Goal: Task Accomplishment & Management: Manage account settings

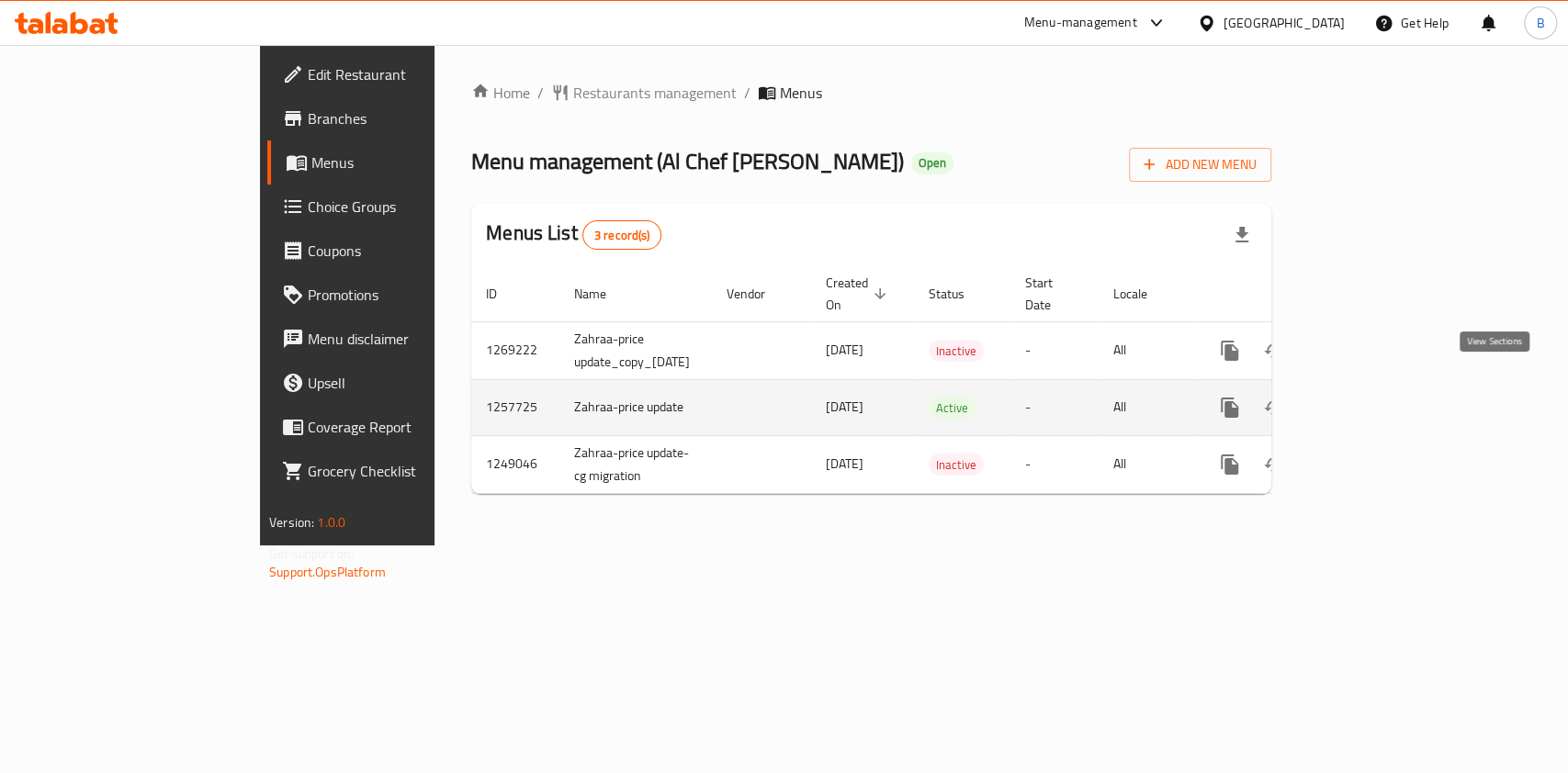
click at [1370, 399] on icon "enhanced table" at bounding box center [1361, 407] width 17 height 17
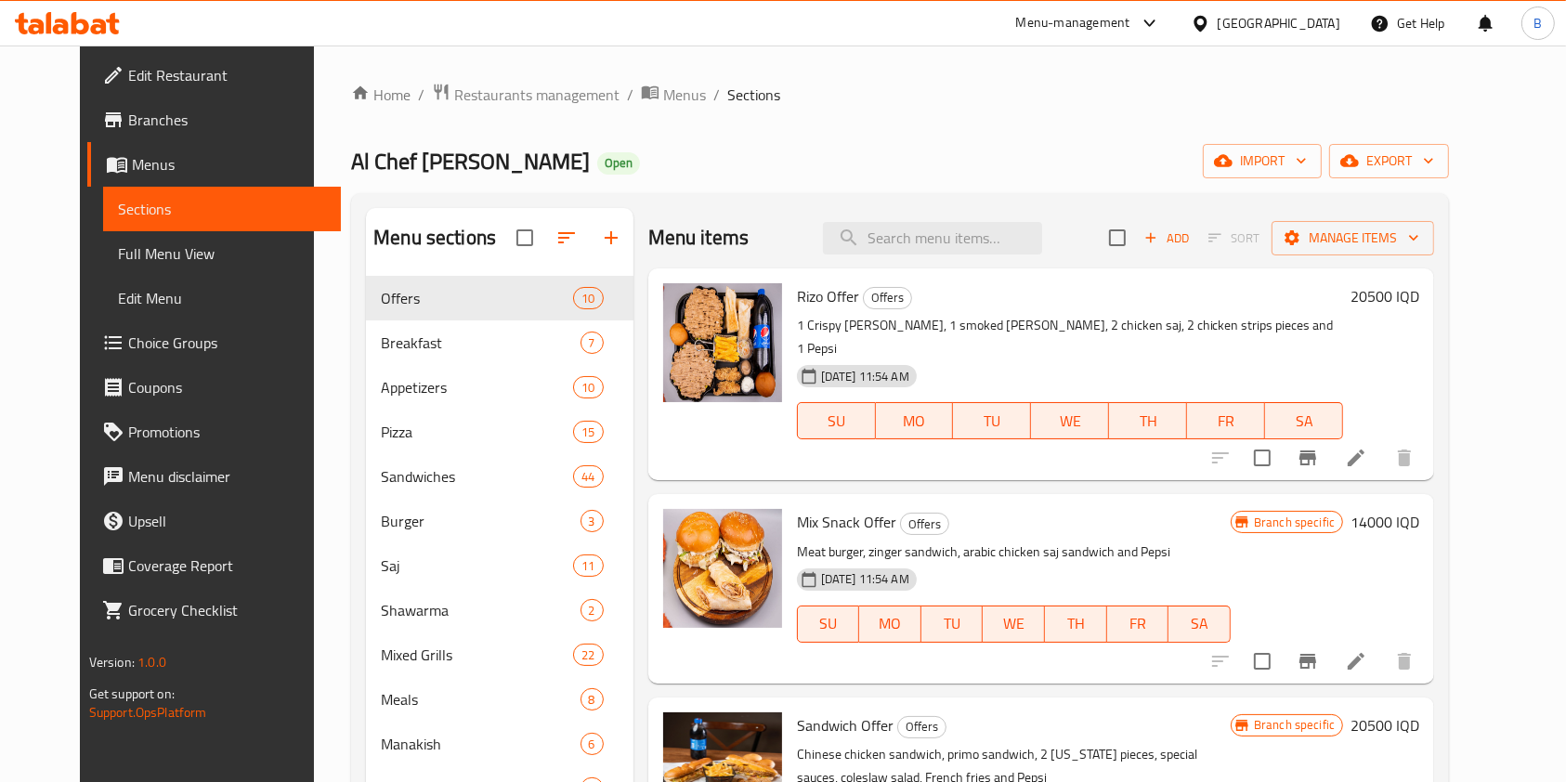
click at [918, 255] on div "Menu items Add Sort Manage items" at bounding box center [1041, 238] width 787 height 60
click at [921, 243] on input "search" at bounding box center [932, 238] width 219 height 33
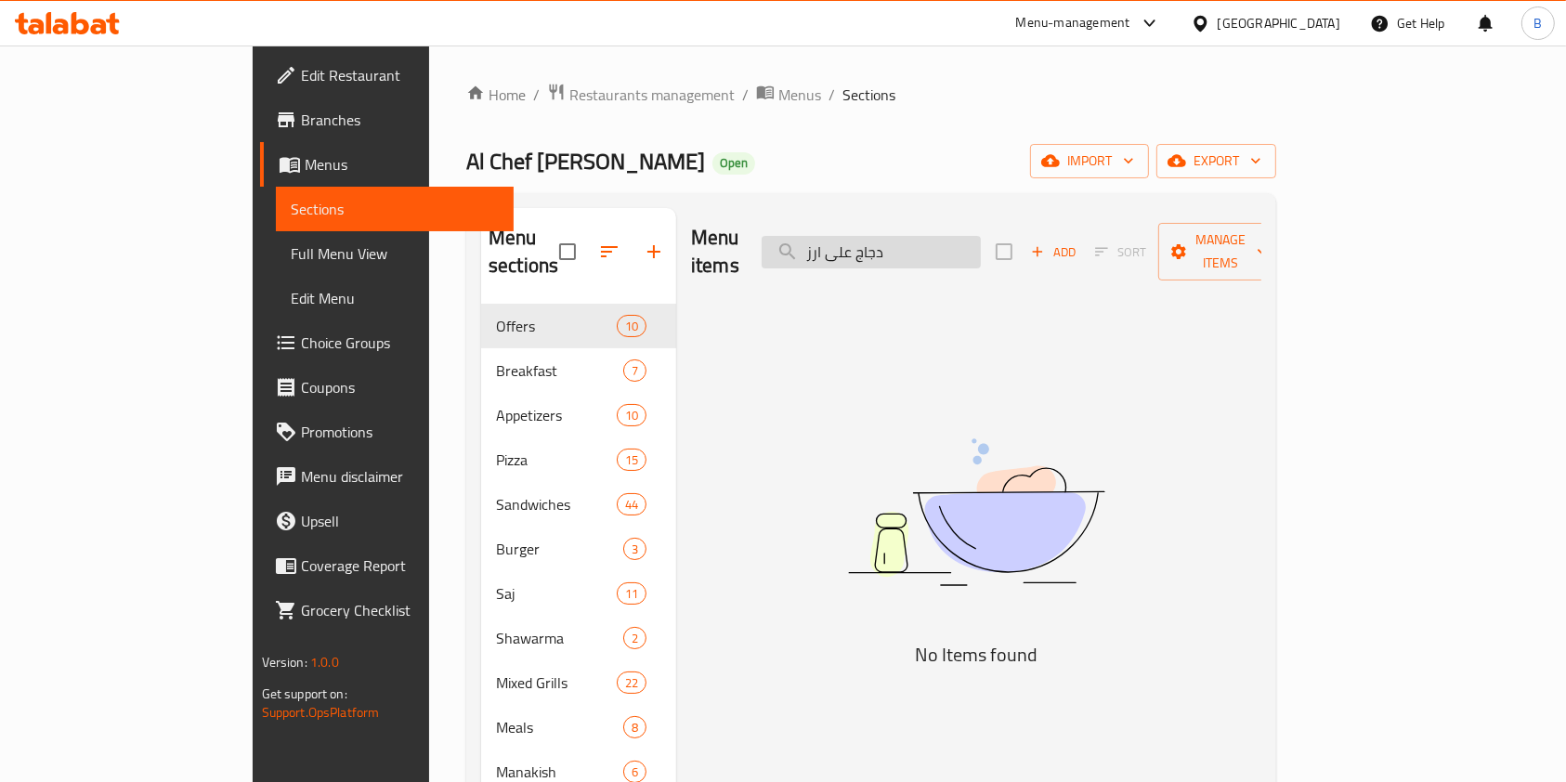
click at [930, 249] on input "دجاج على ارز" at bounding box center [871, 252] width 219 height 33
click at [931, 249] on input "دجاج على ارز" at bounding box center [871, 252] width 219 height 33
type input "دجاج"
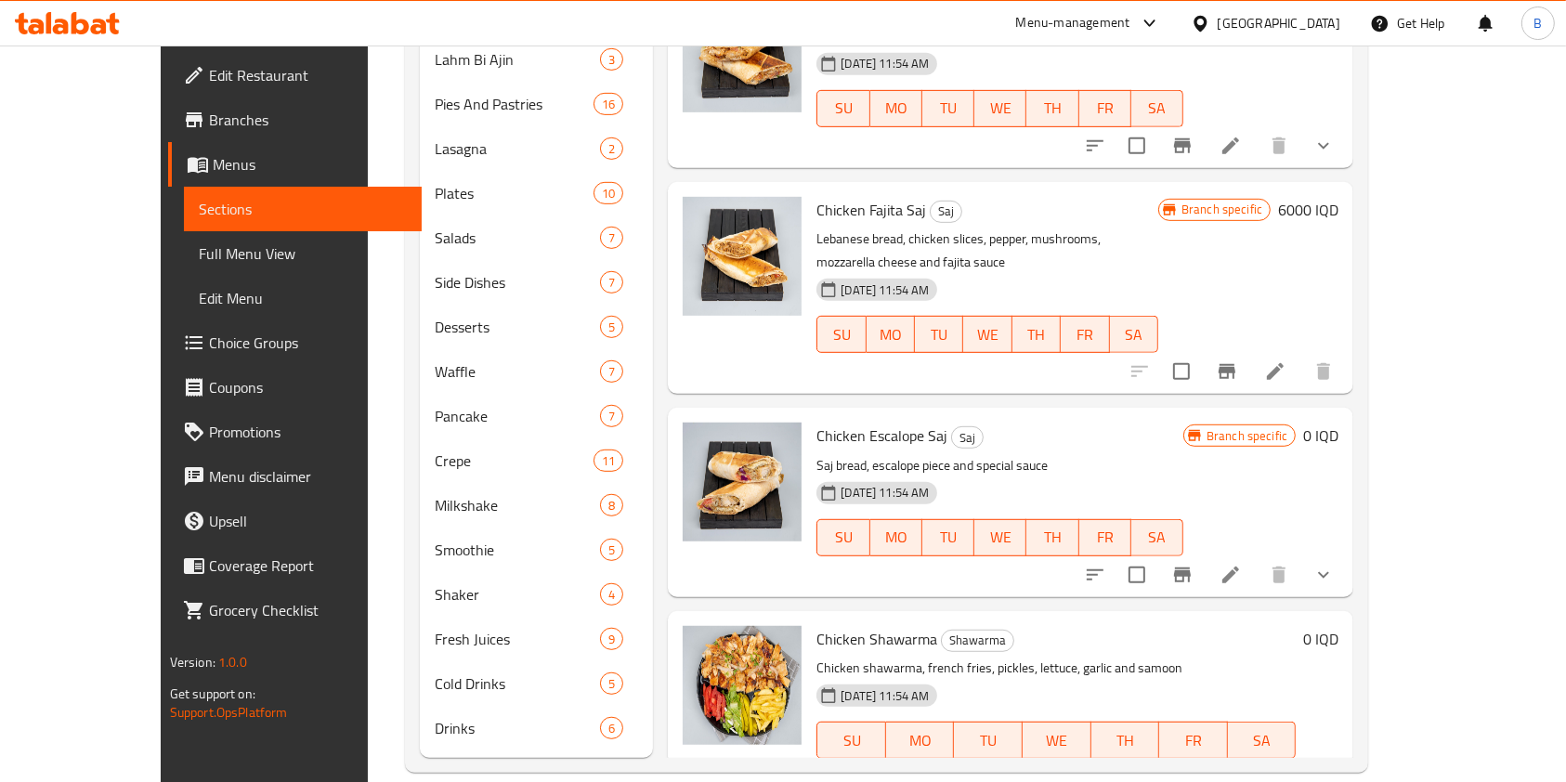
scroll to position [3079, 0]
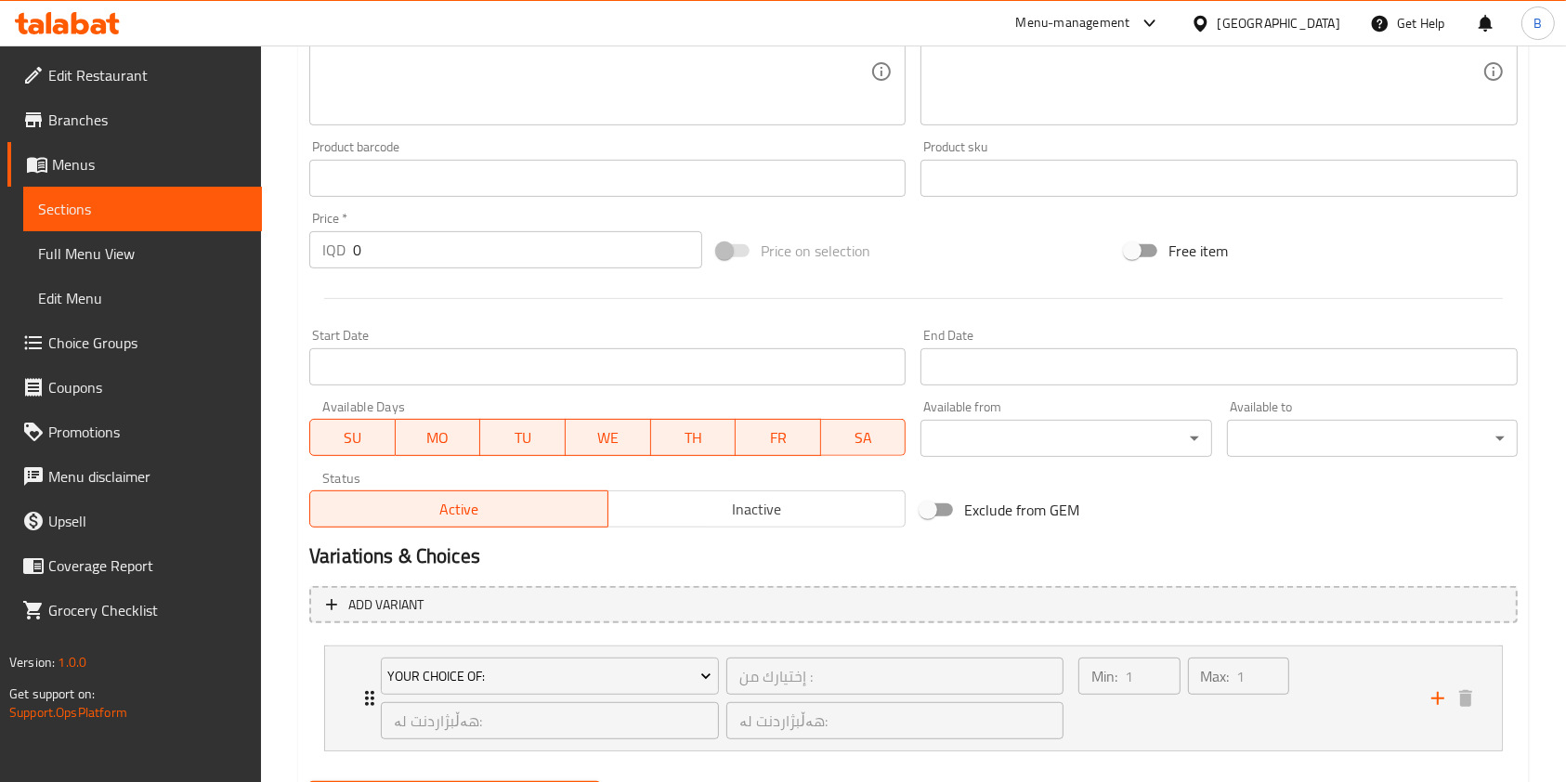
scroll to position [687, 0]
